Goal: Task Accomplishment & Management: Manage account settings

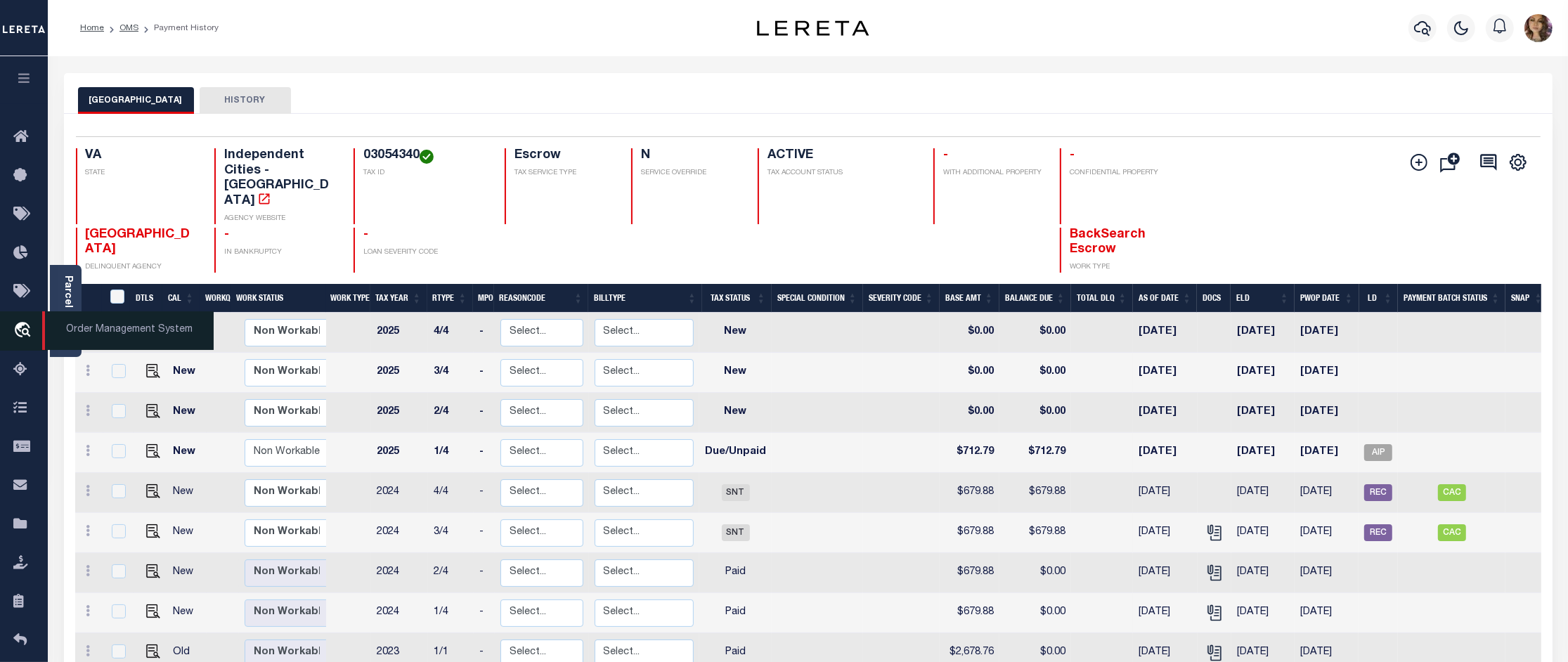
click at [95, 330] on span "Order Management System" at bounding box center [128, 330] width 171 height 39
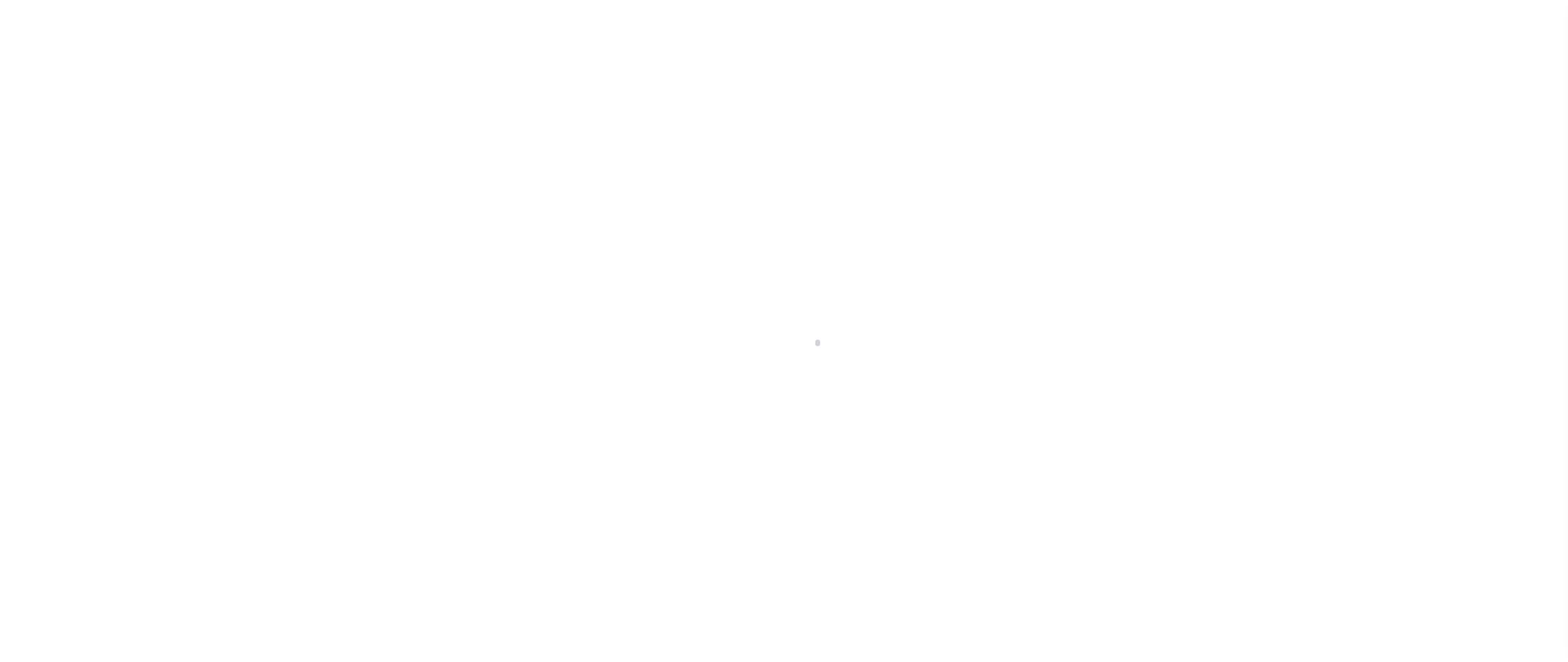
scroll to position [21, 0]
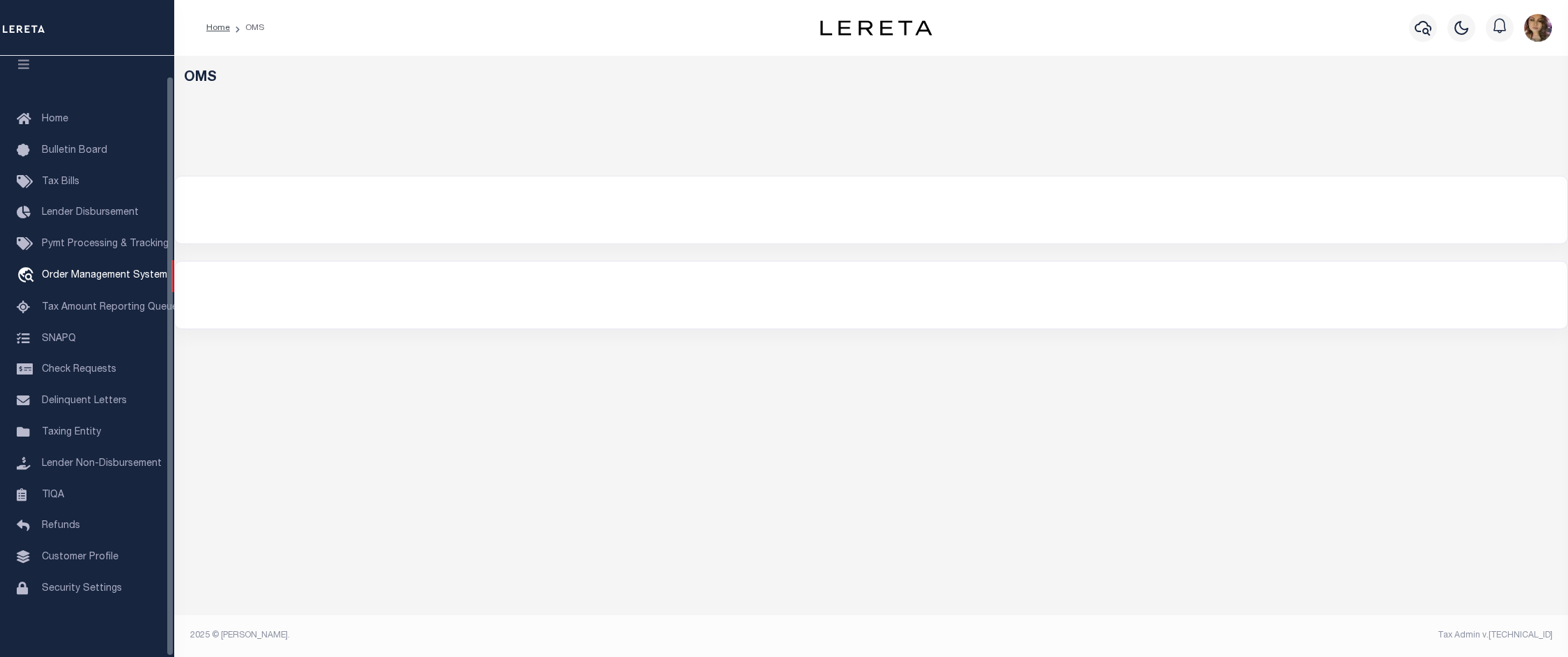
select select "200"
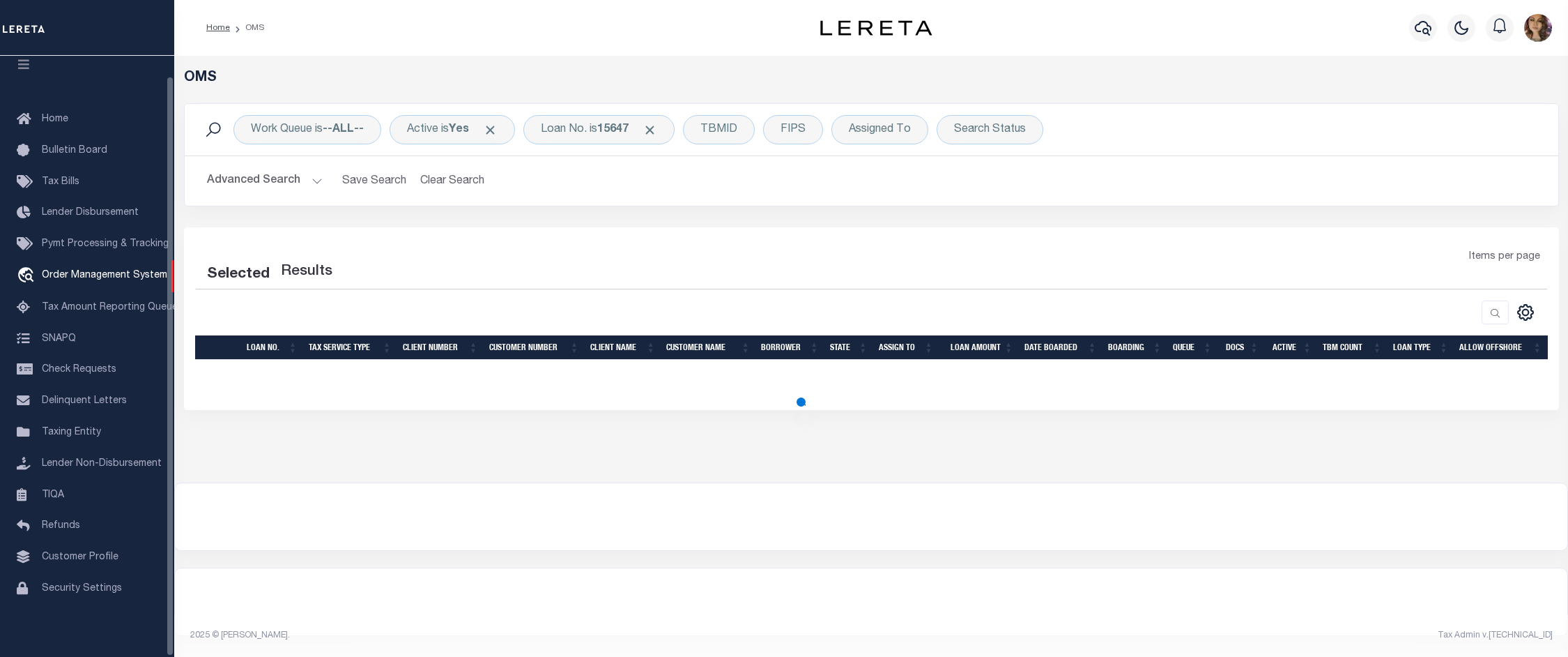
select select "200"
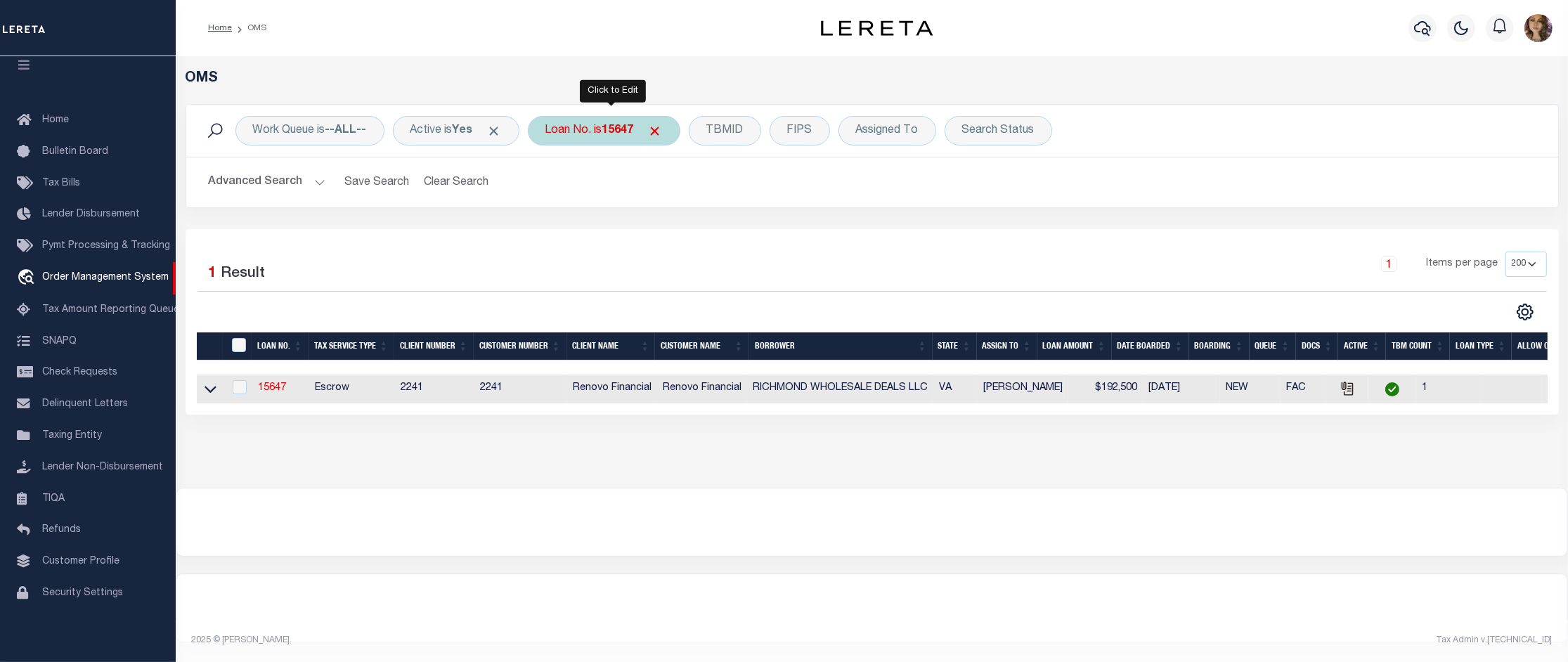
click at [613, 127] on b "15647" at bounding box center [618, 130] width 32 height 11
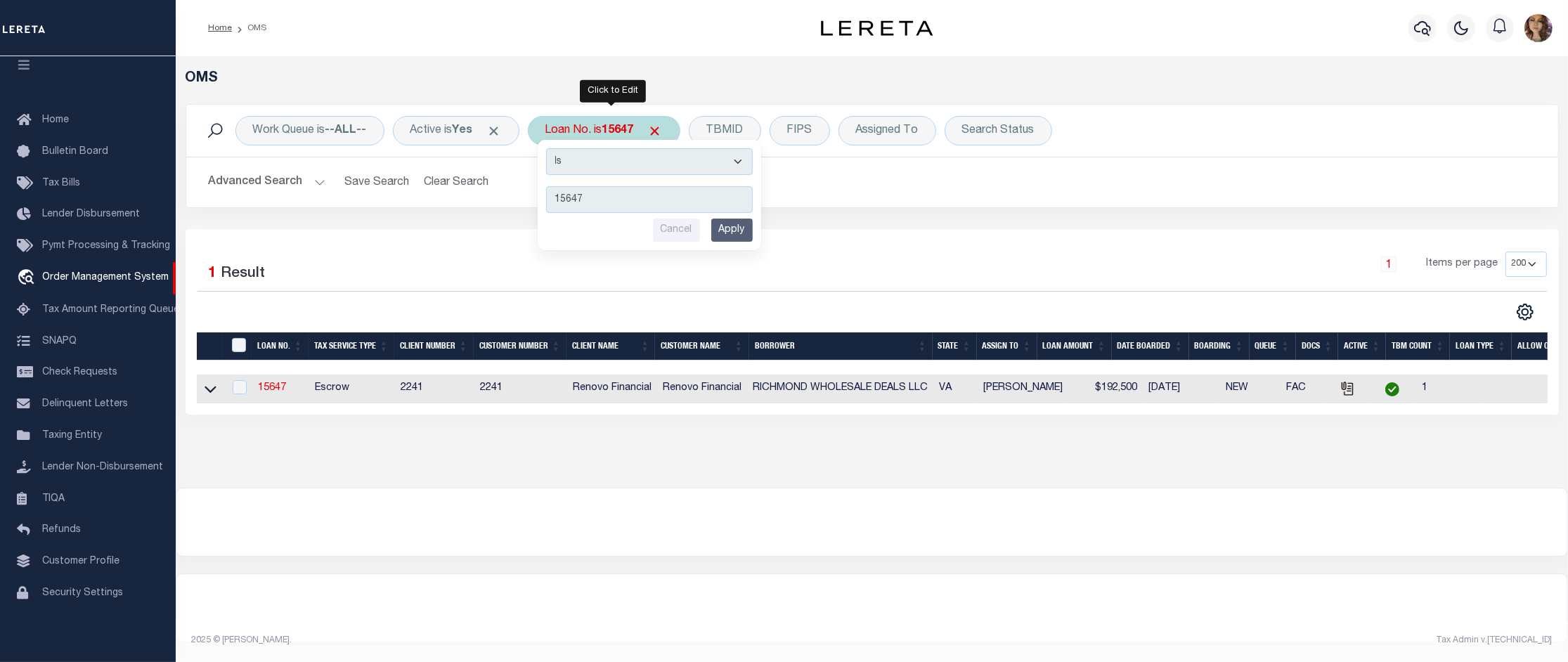
type input "175000878"
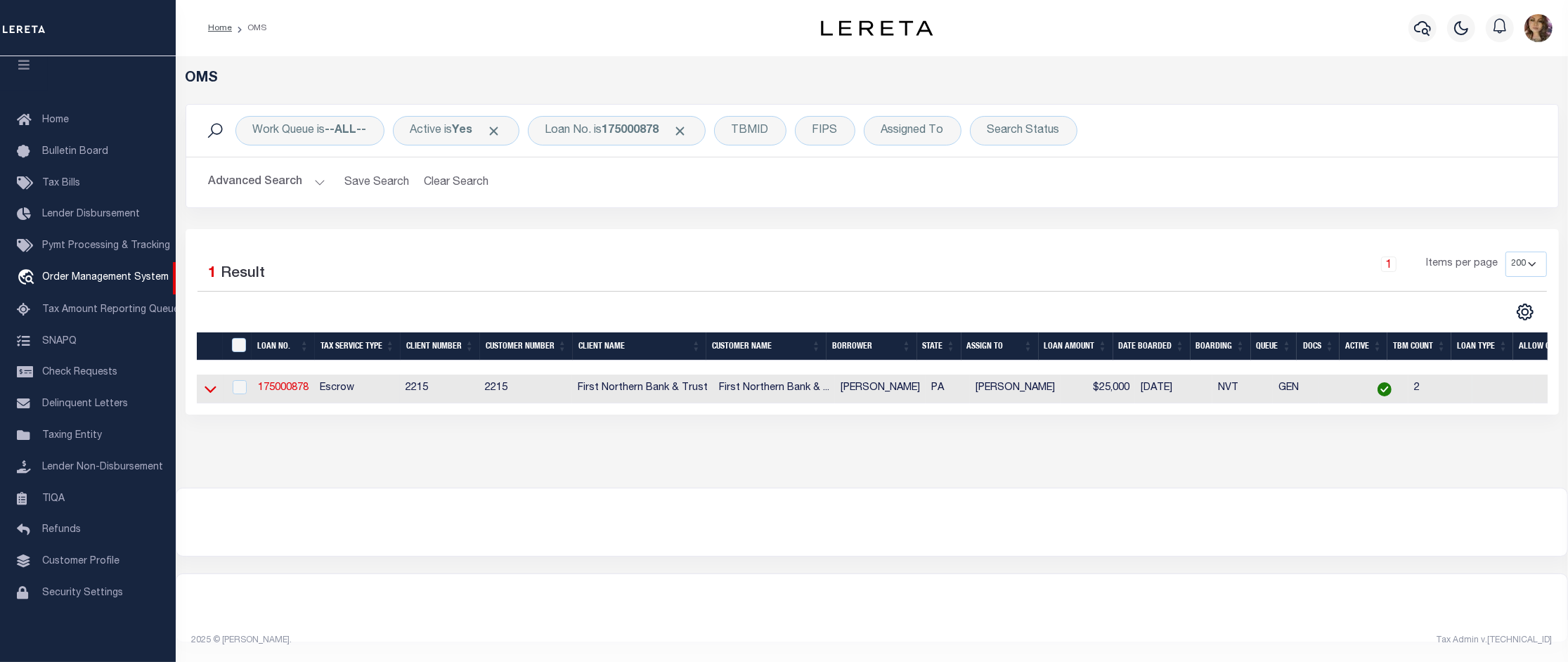
click at [206, 391] on icon at bounding box center [211, 390] width 12 height 7
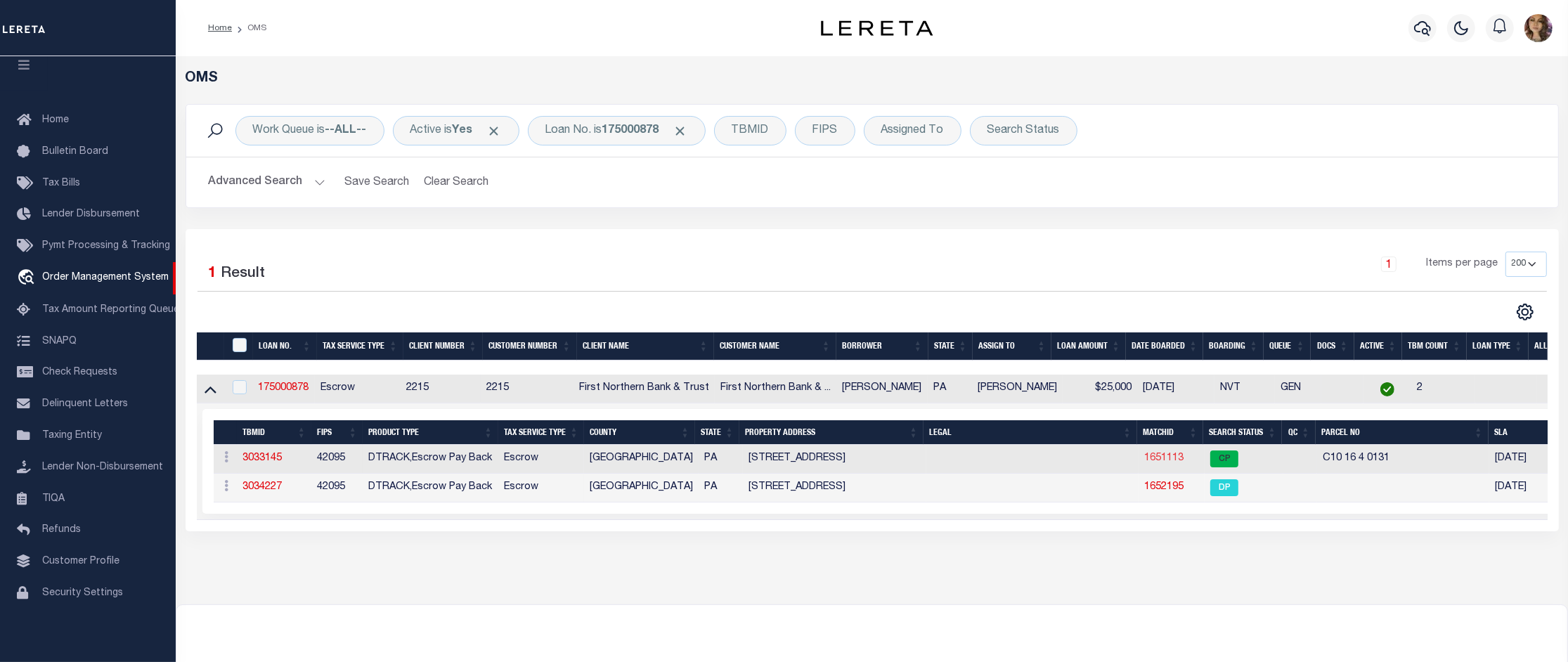
click at [1168, 462] on link "1651113" at bounding box center [1164, 457] width 39 height 9
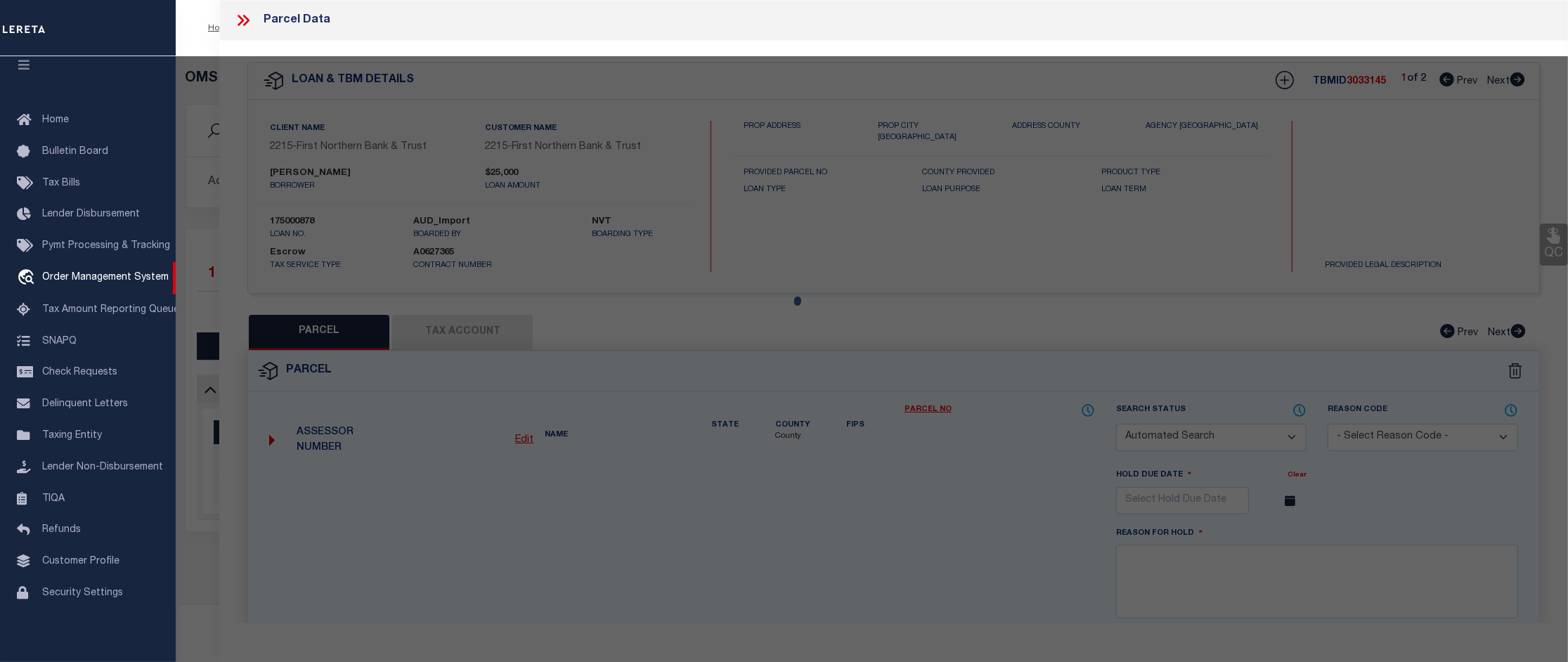
checkbox input "false"
select select "CP"
type input "[PERSON_NAME],"
select select "AGF"
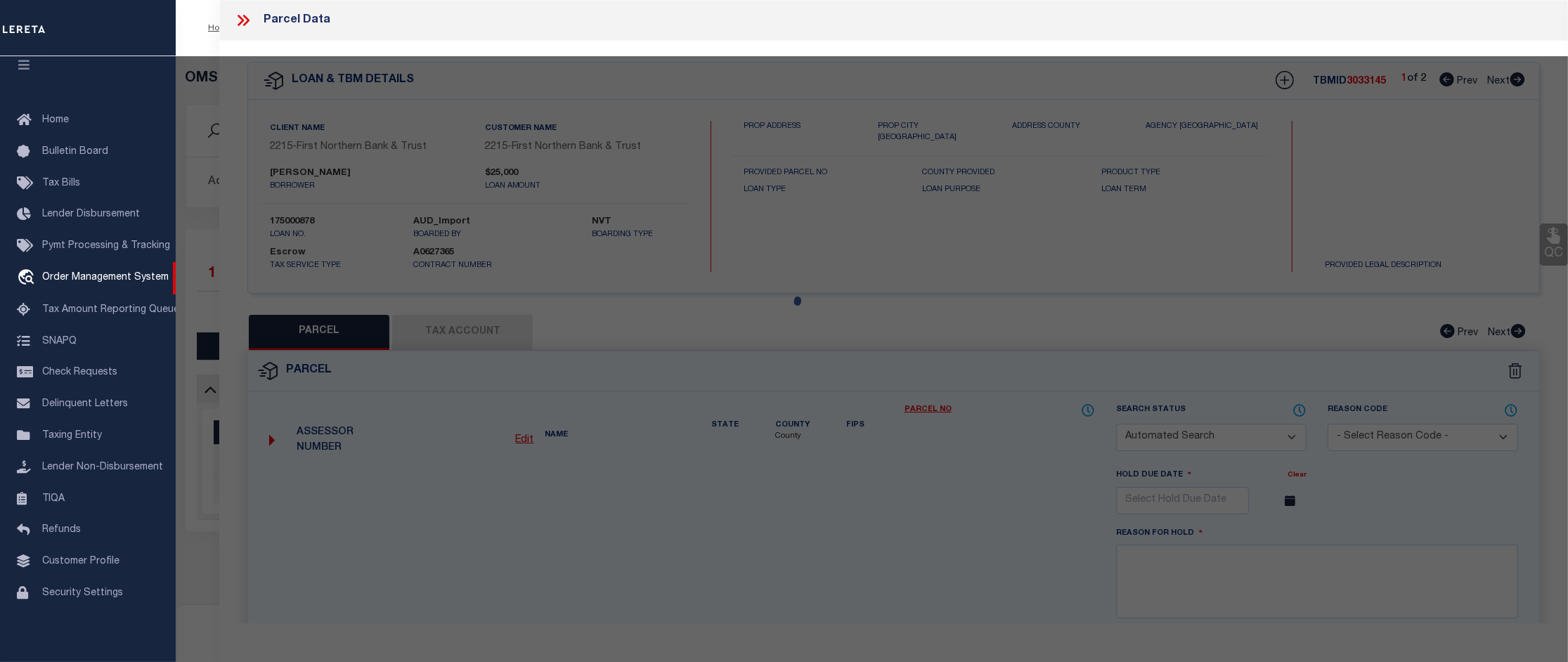
select select "ADD"
type input "950 LAKE MINSI DR"
checkbox input "false"
type input "PA"
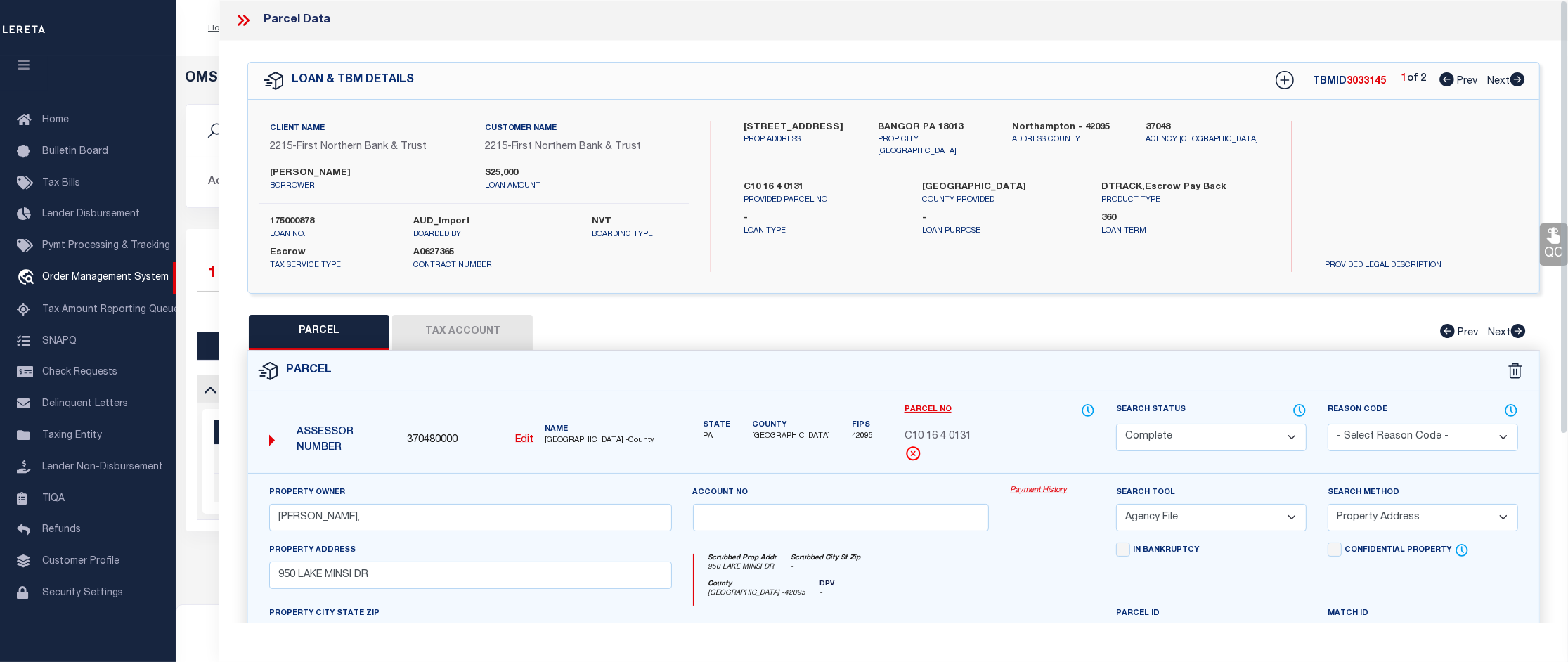
click at [1035, 490] on link "Payment History" at bounding box center [1052, 491] width 85 height 12
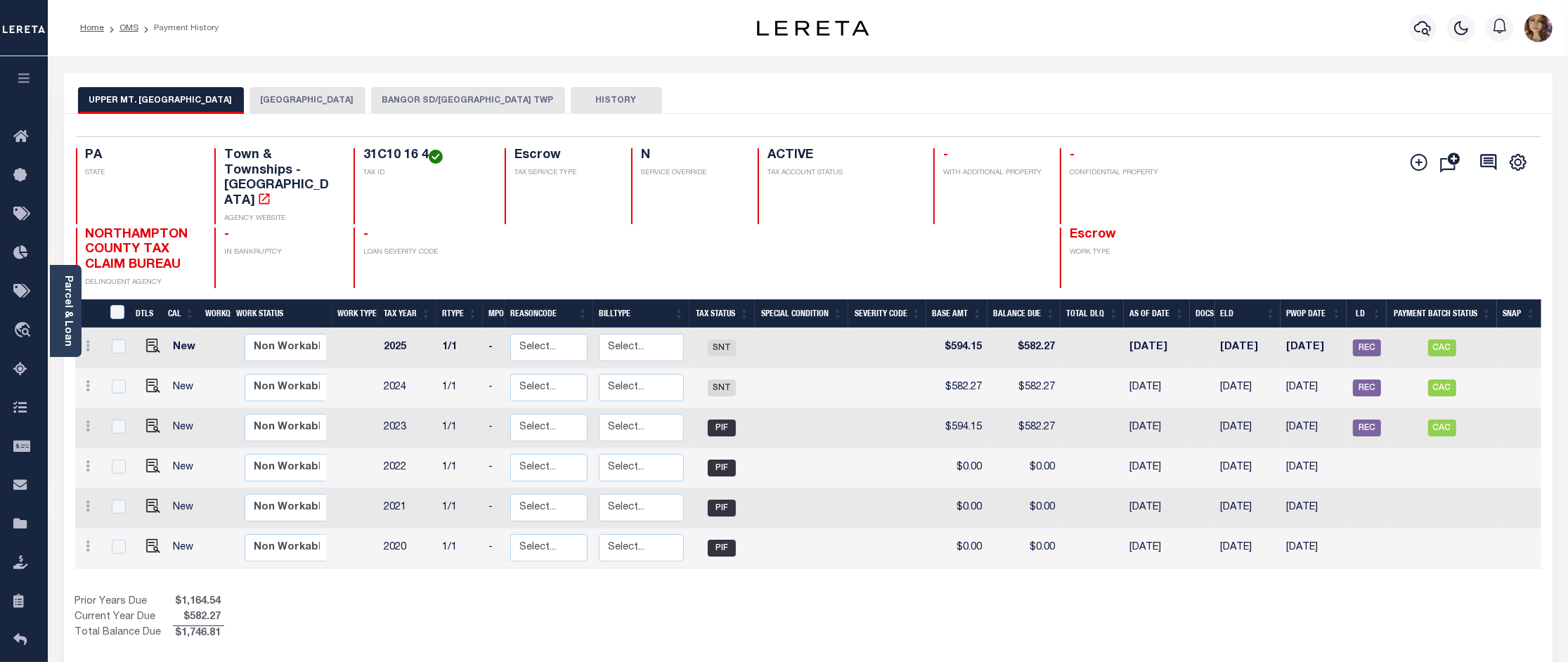
click at [451, 98] on button "BANGOR SD/UPPER MT BETHEL TWP" at bounding box center [468, 100] width 194 height 27
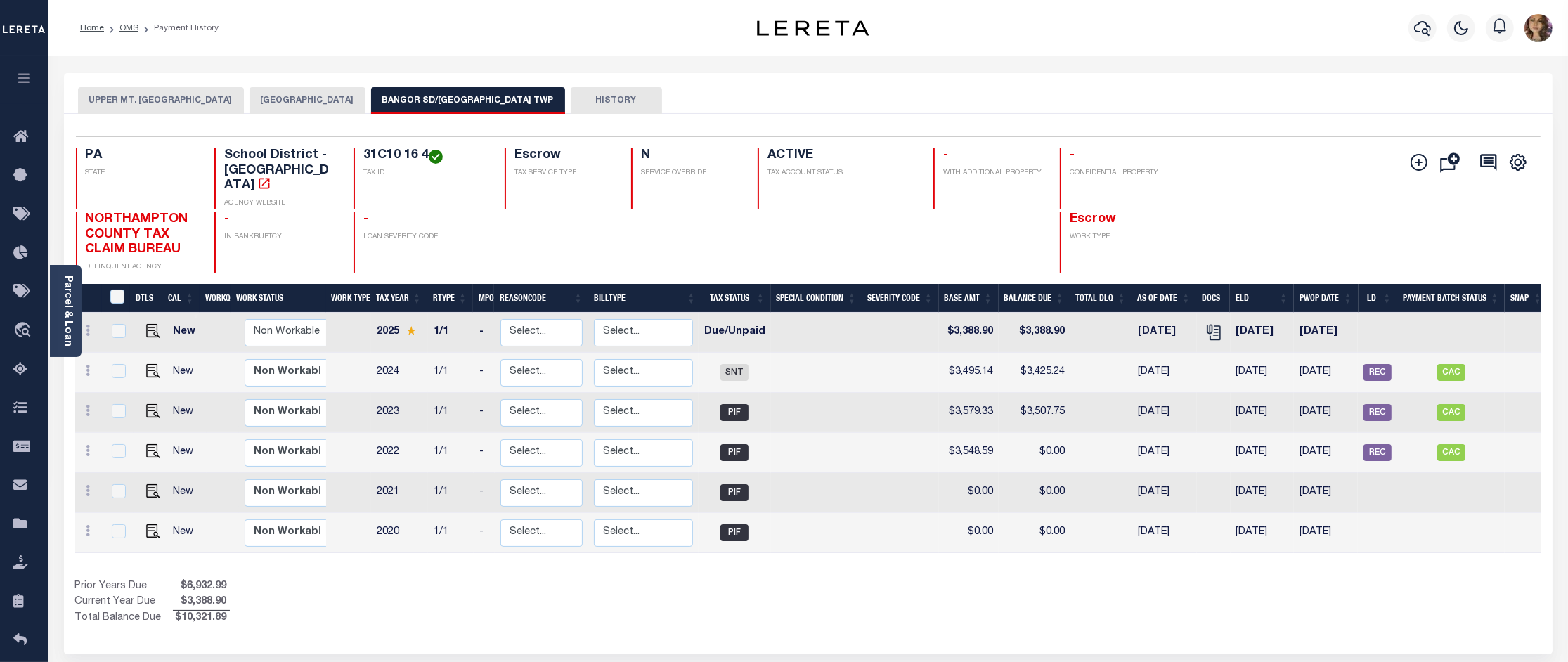
click at [300, 98] on button "NORTHAMPTON COUNTY" at bounding box center [307, 100] width 116 height 27
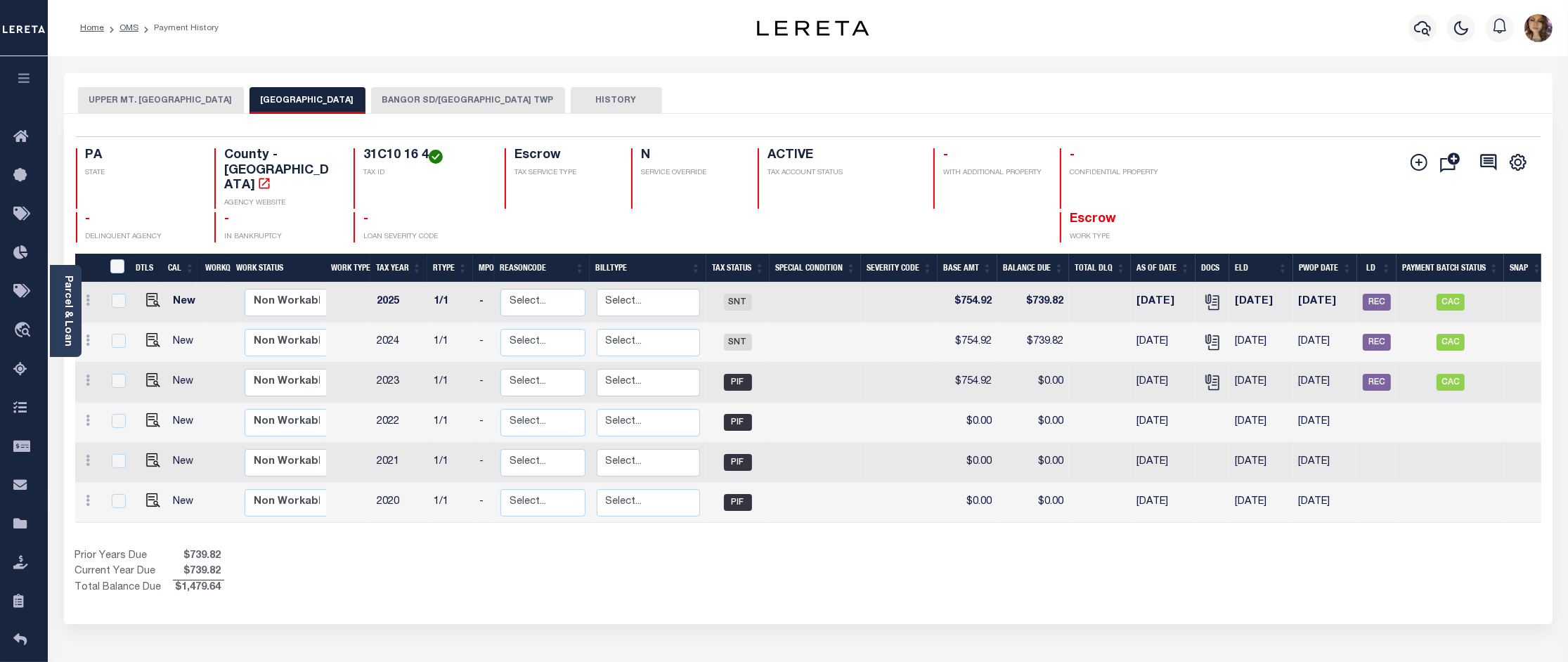
click at [123, 96] on button "UPPER MT. BETHEL TOWNSHIP" at bounding box center [161, 100] width 166 height 27
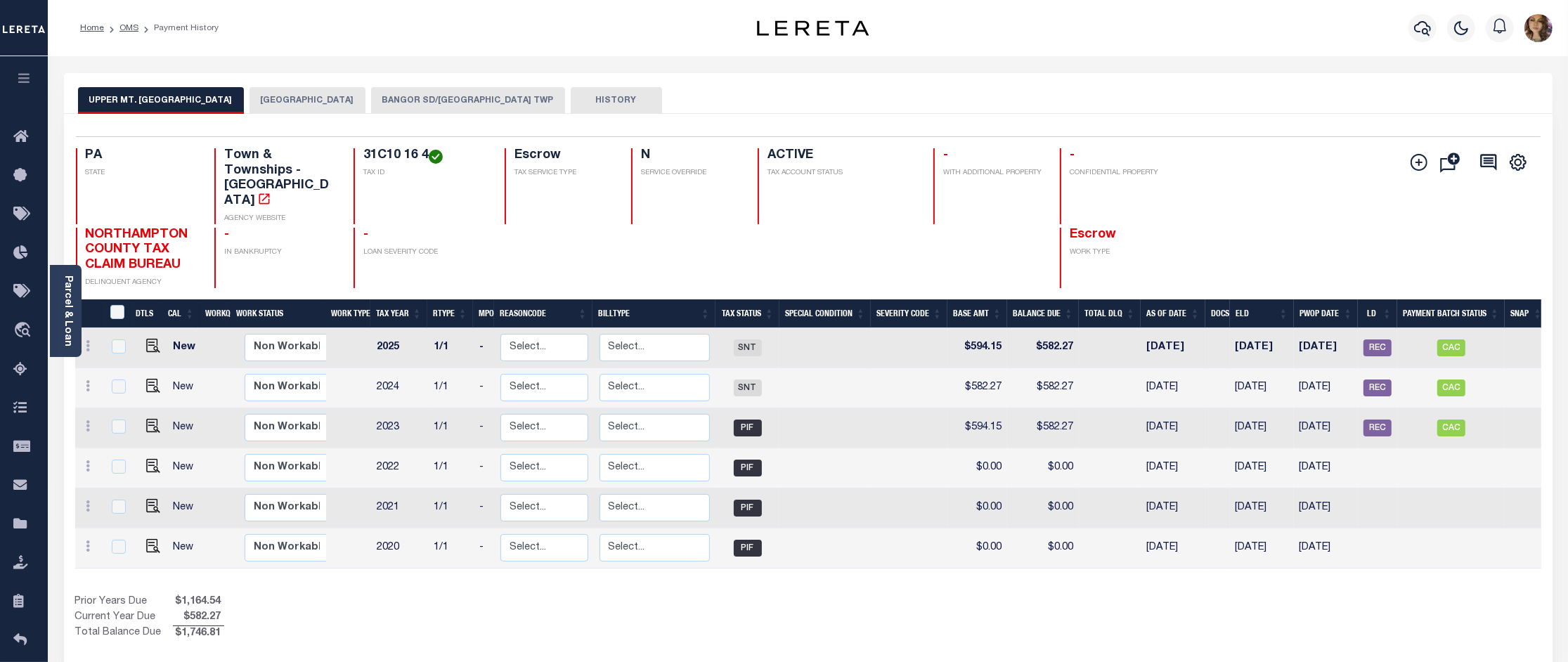
click at [464, 113] on button "BANGOR SD/UPPER MT BETHEL TWP" at bounding box center [468, 100] width 194 height 27
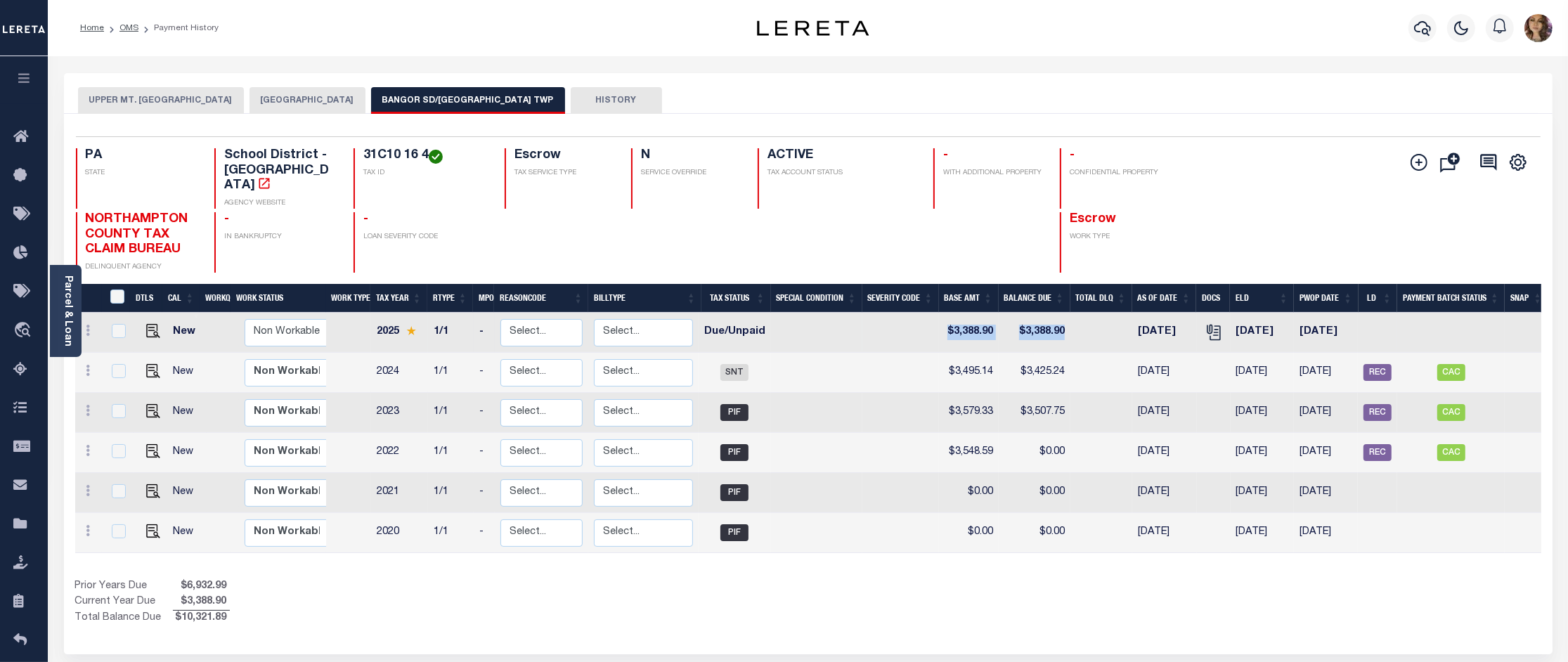
drag, startPoint x: 1087, startPoint y: 317, endPoint x: 878, endPoint y: 307, distance: 209.2
click at [878, 313] on tr "New Non Workable Workable 2025 1/1 - Select... Payment Reversal Taxable Value C…" at bounding box center [811, 332] width 1473 height 40
click at [1420, 319] on td at bounding box center [1450, 332] width 107 height 40
checkbox input "true"
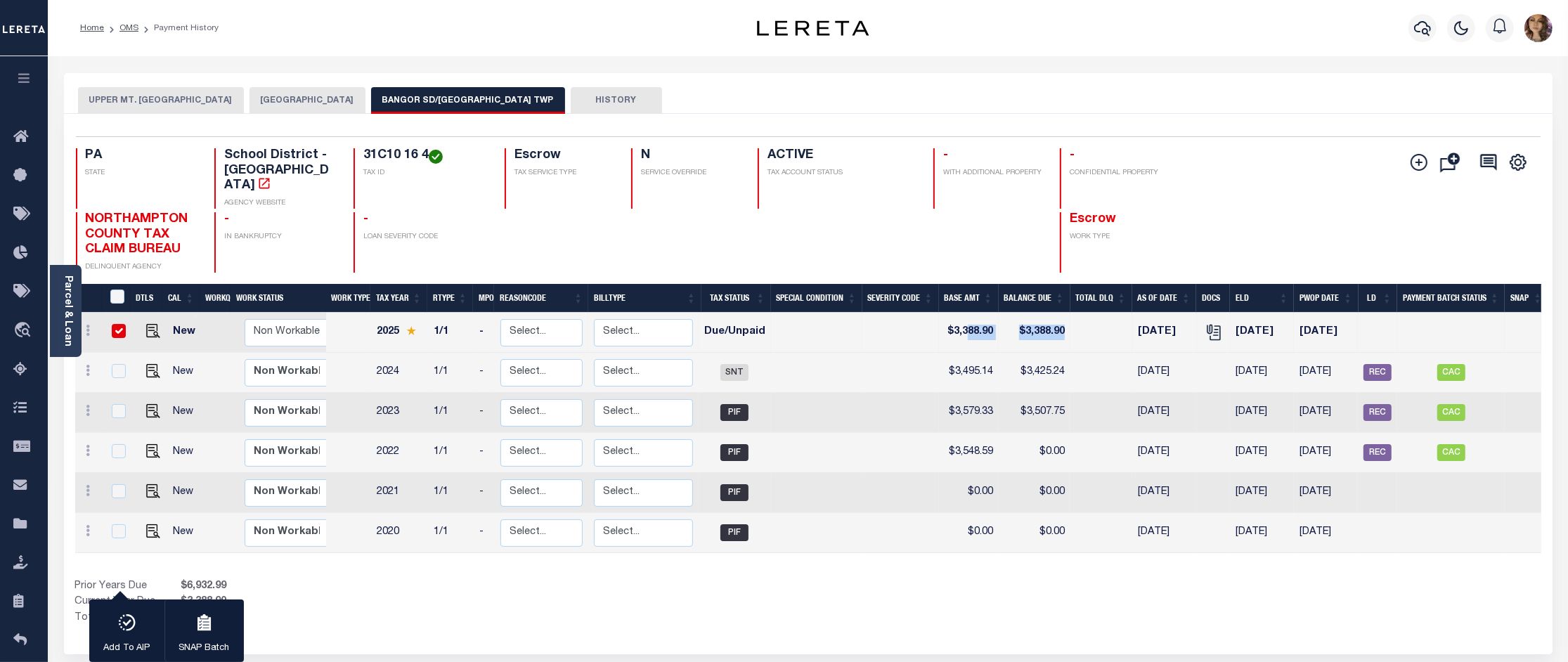
drag, startPoint x: 1069, startPoint y: 316, endPoint x: 967, endPoint y: 317, distance: 102.0
click at [967, 317] on tr "New Non Workable Workable 2025 1/1 - Select... Payment Reversal Taxable Value C…" at bounding box center [811, 332] width 1473 height 40
click at [149, 324] on img "" at bounding box center [153, 331] width 14 height 14
checkbox input "false"
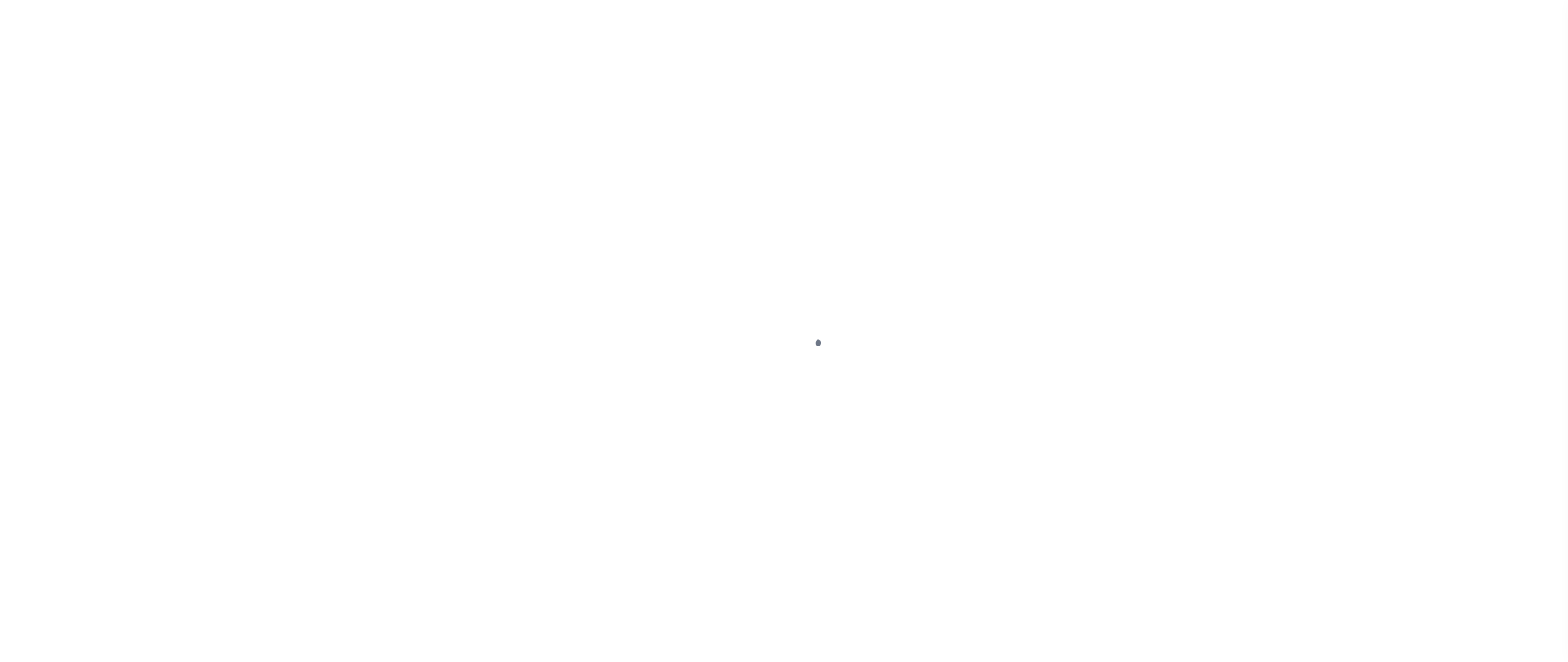
select select "DUE"
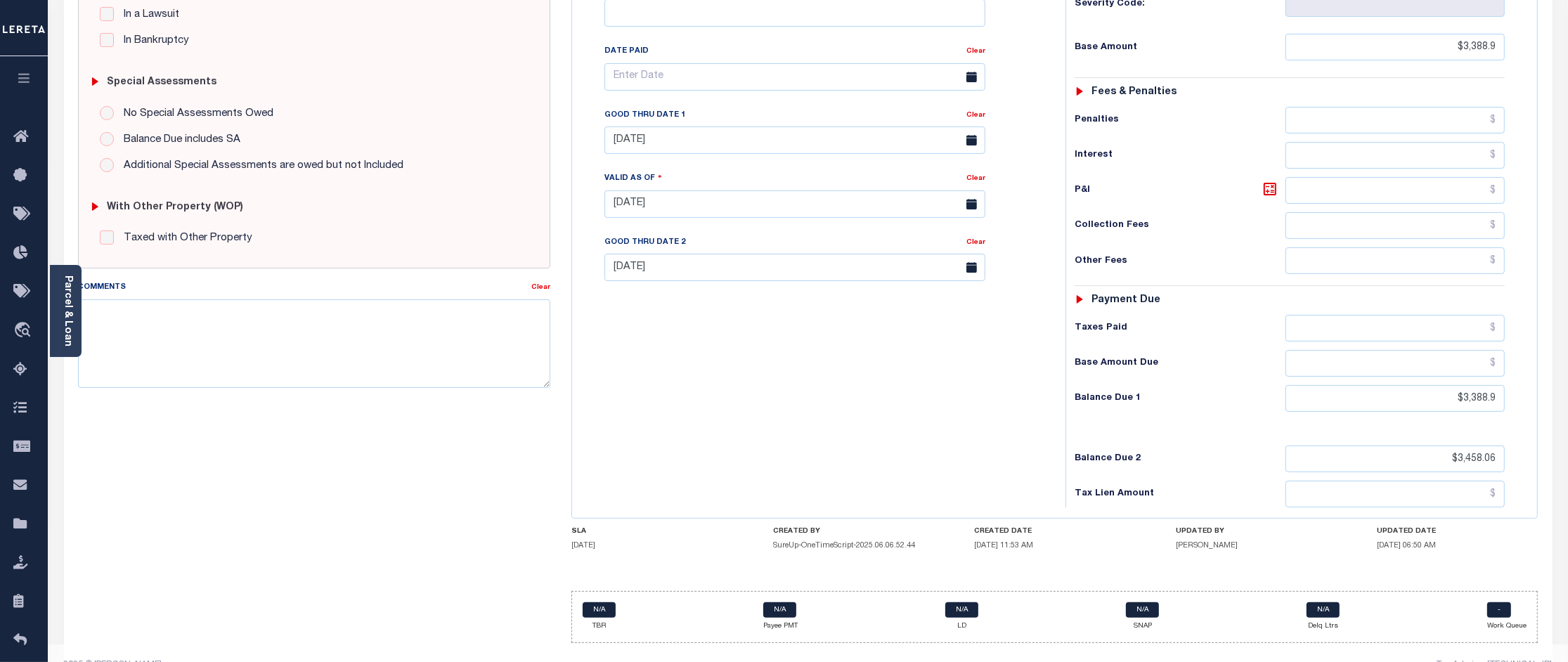
scroll to position [379, 0]
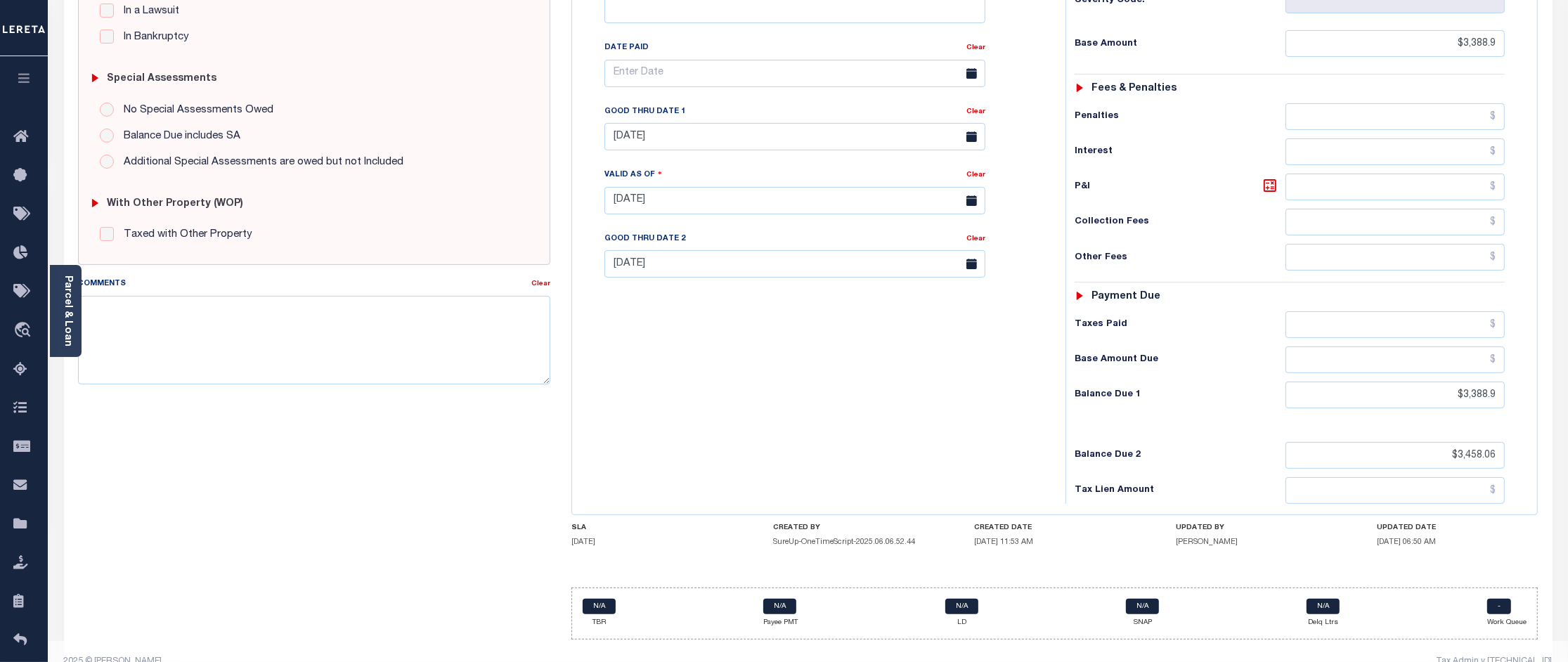
drag, startPoint x: 1403, startPoint y: 518, endPoint x: 1125, endPoint y: 500, distance: 278.6
click at [1125, 523] on div "SLA 10/31/2025 CREATED BY SureUp-OneTimeScript-2025.06.06.52.44 CREATED DATE 06…" at bounding box center [1055, 538] width 967 height 29
click at [1002, 545] on div "PA STATE School District - PA TAX TYPE 31C10 16 4 TAX ID - LOAN SEVERITY CODE -…" at bounding box center [1055, 205] width 967 height 868
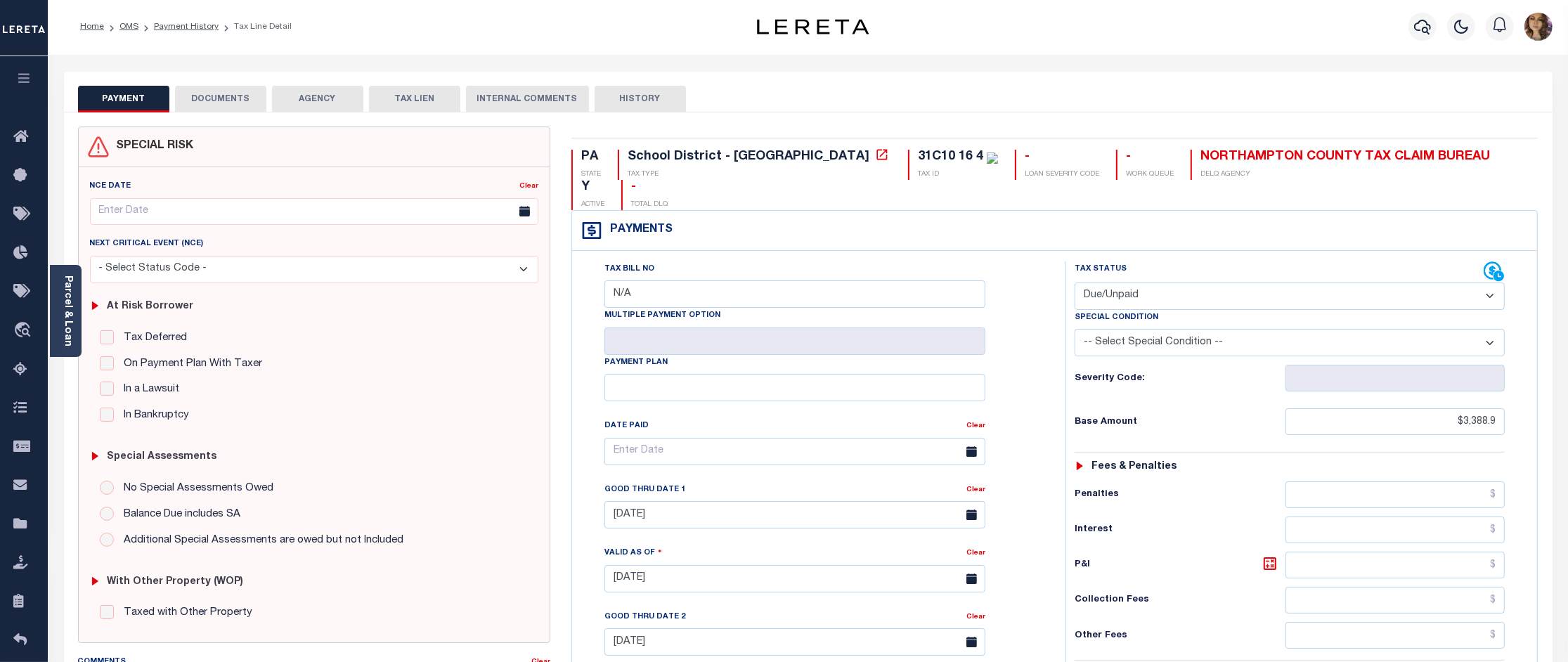
scroll to position [0, 0]
